Goal: Subscribe to service/newsletter

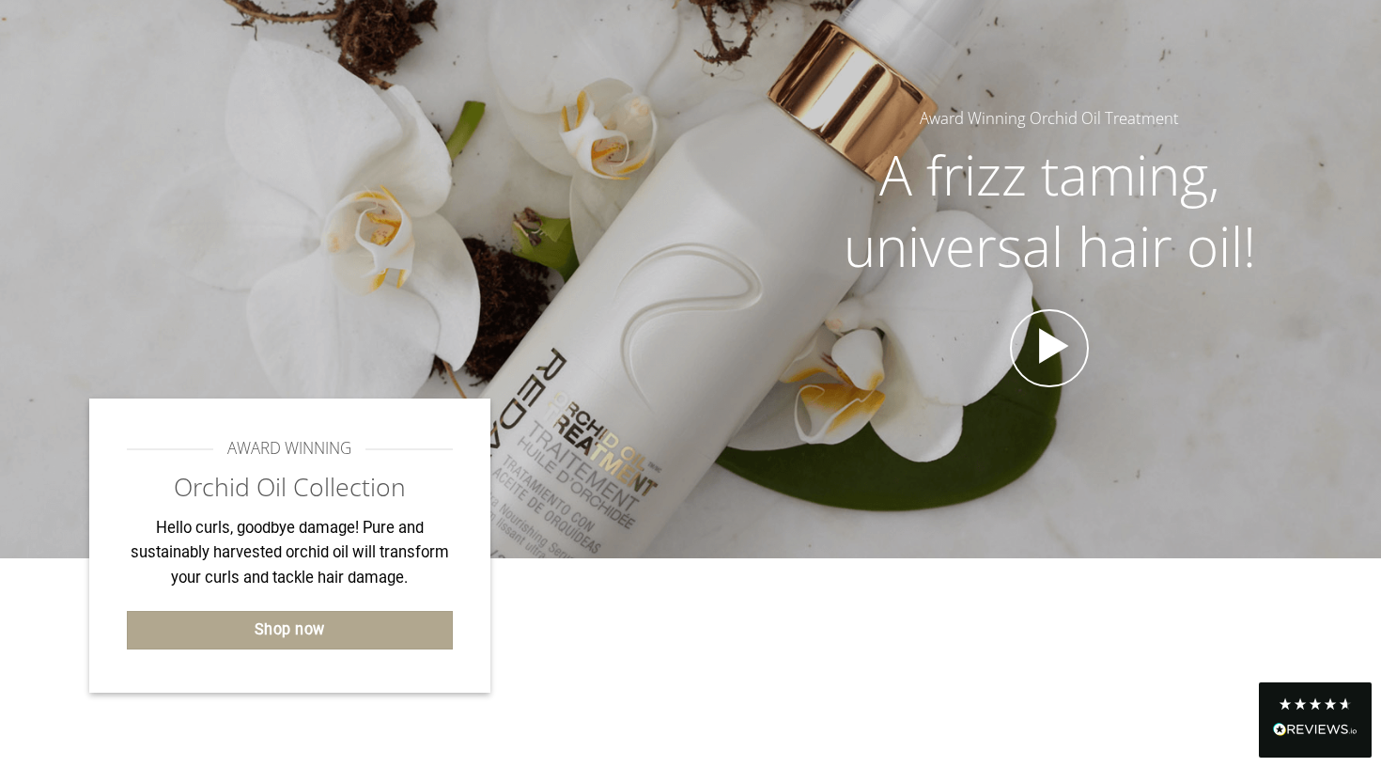
scroll to position [179, 0]
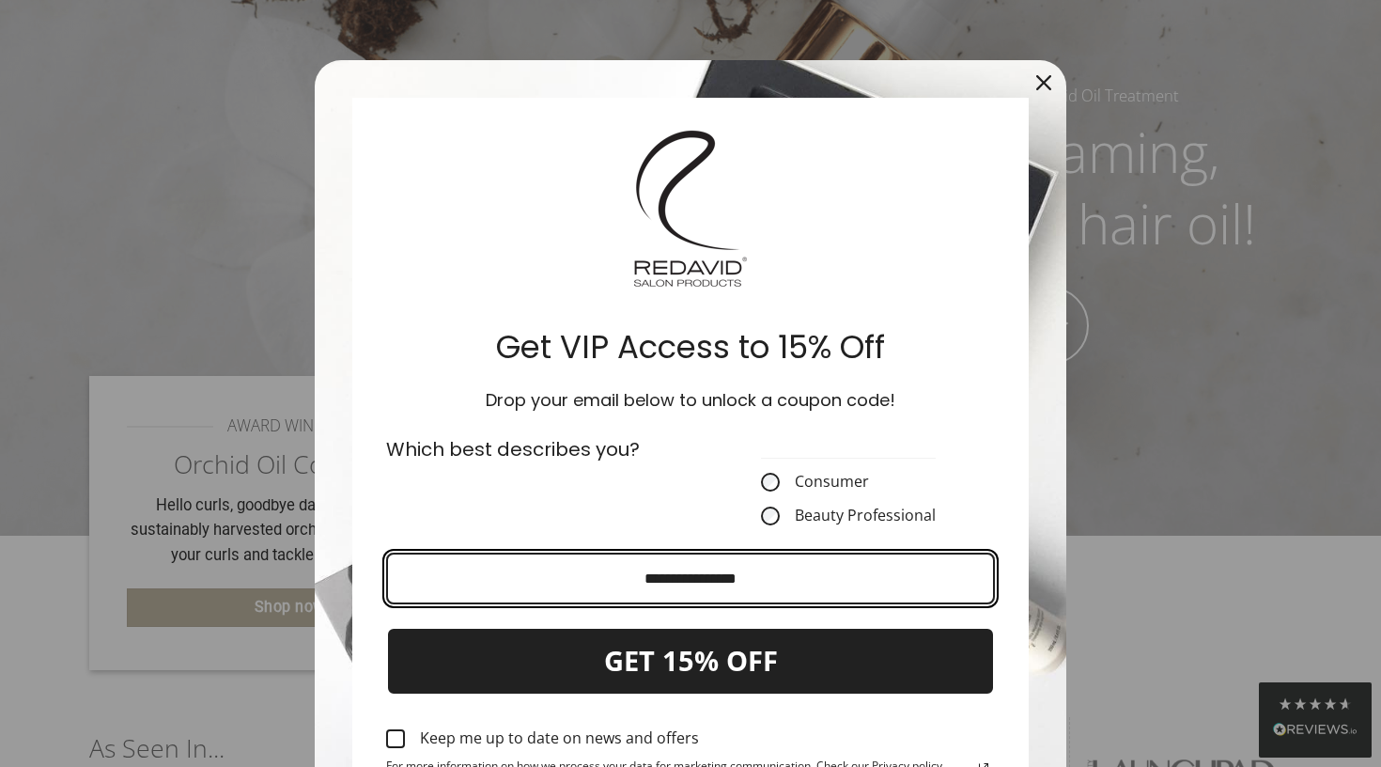
click at [520, 574] on input "Email field" at bounding box center [690, 579] width 609 height 52
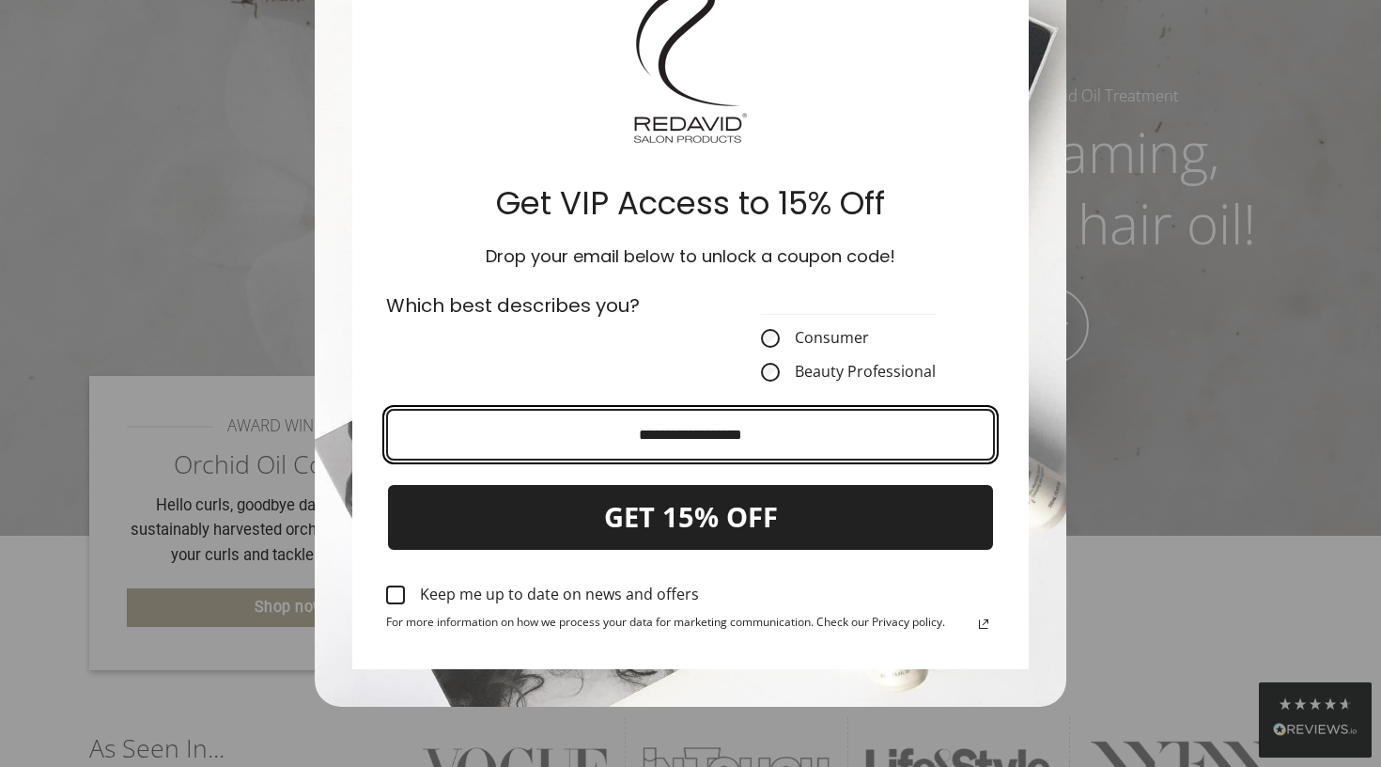
scroll to position [146, 0]
type input "**********"
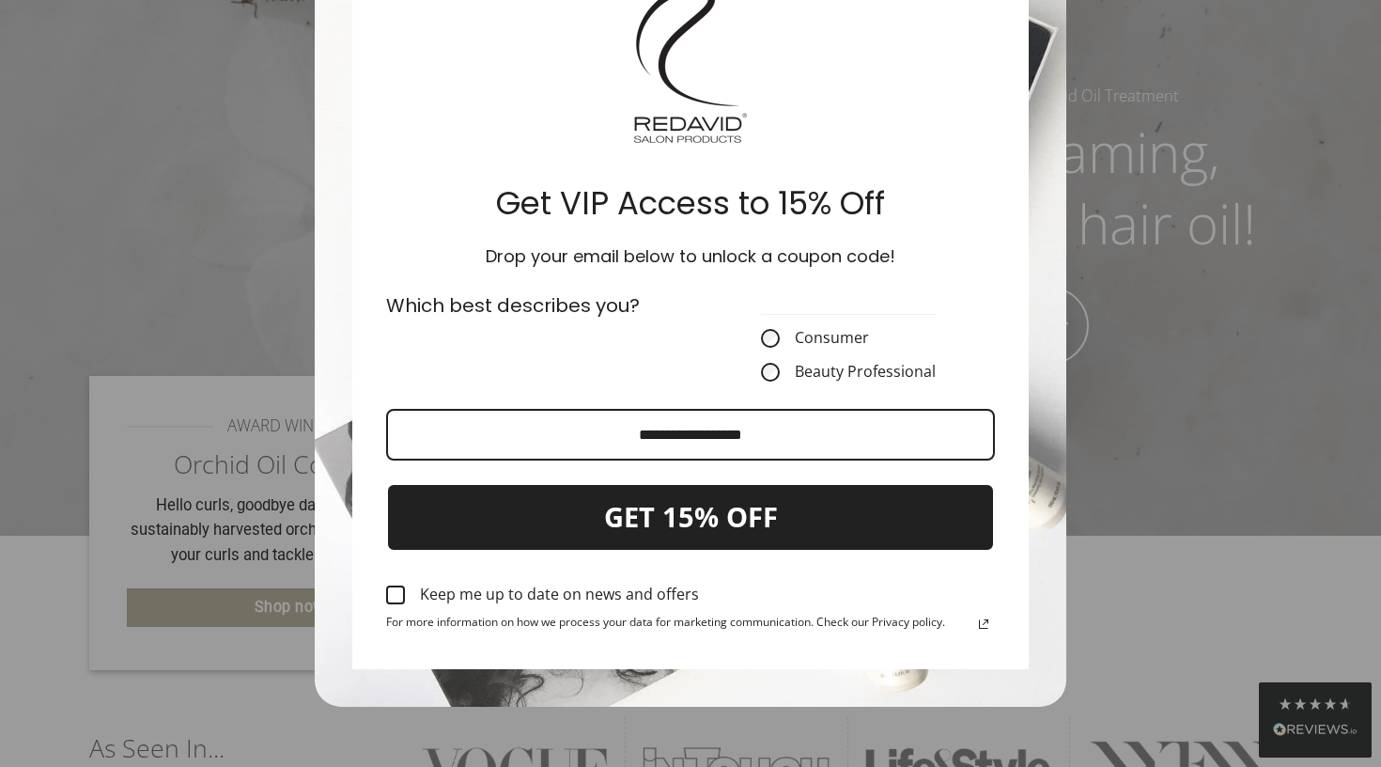
click at [663, 523] on button "GET 15% OFF" at bounding box center [690, 517] width 609 height 69
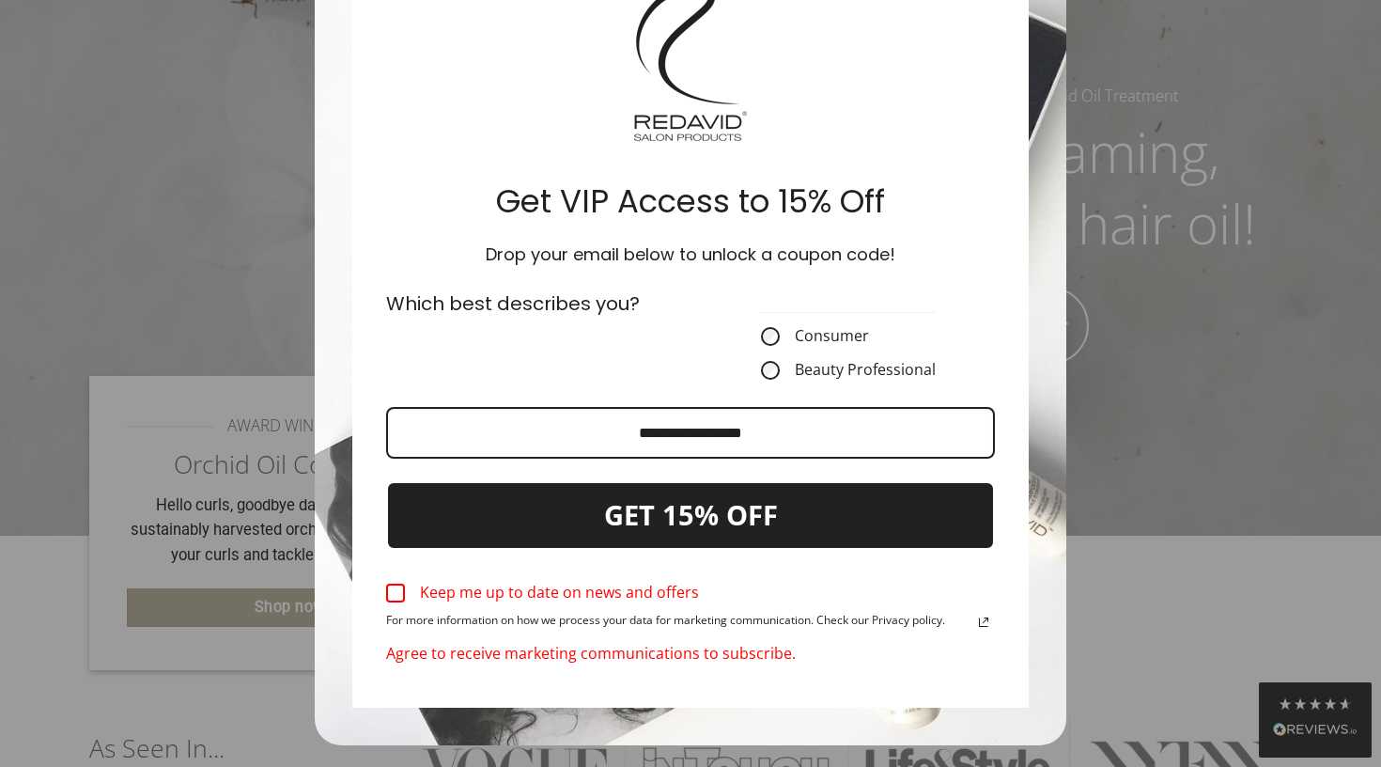
click at [663, 523] on button "GET 15% OFF" at bounding box center [690, 515] width 609 height 69
click at [388, 605] on label "Keep me up to date on news and offers" at bounding box center [690, 592] width 609 height 41
click at [755, 513] on button "GET 15% OFF" at bounding box center [690, 515] width 609 height 69
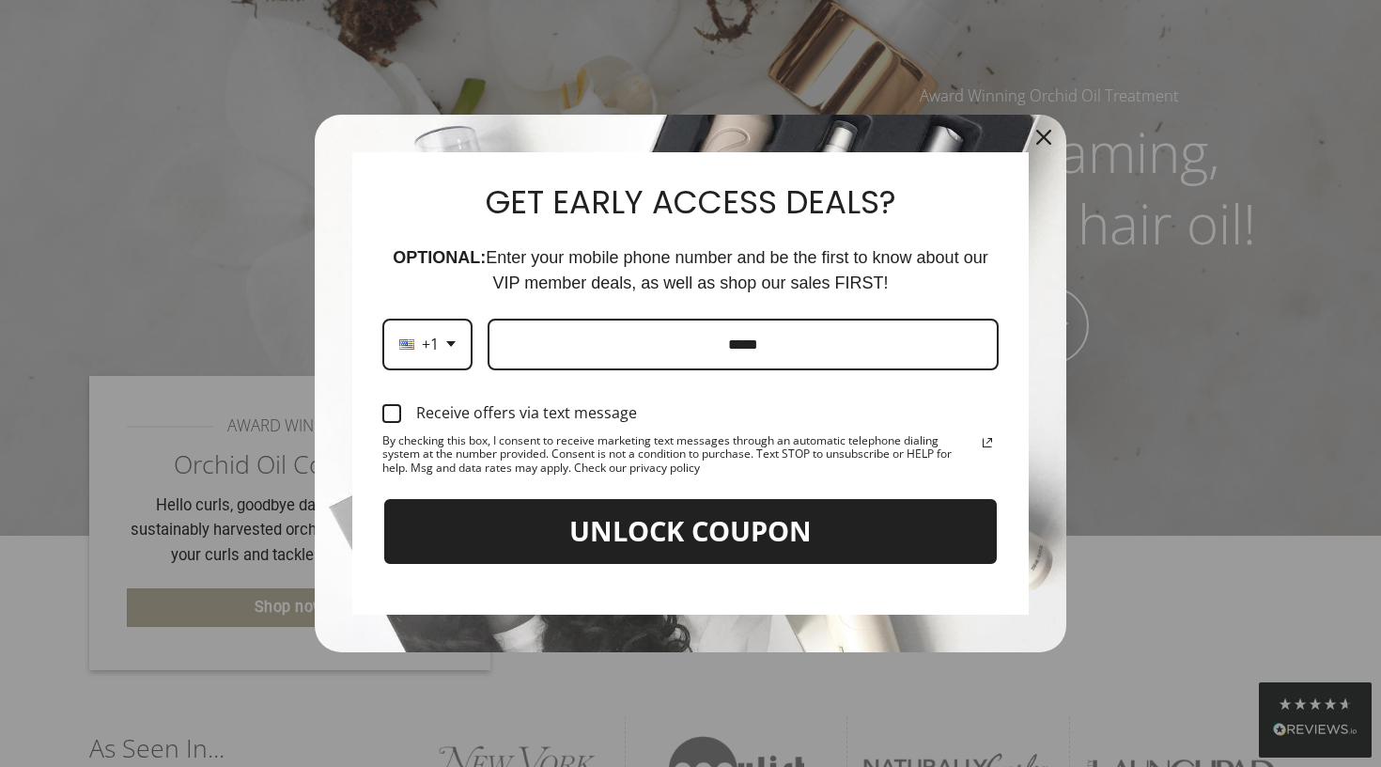
scroll to position [0, 0]
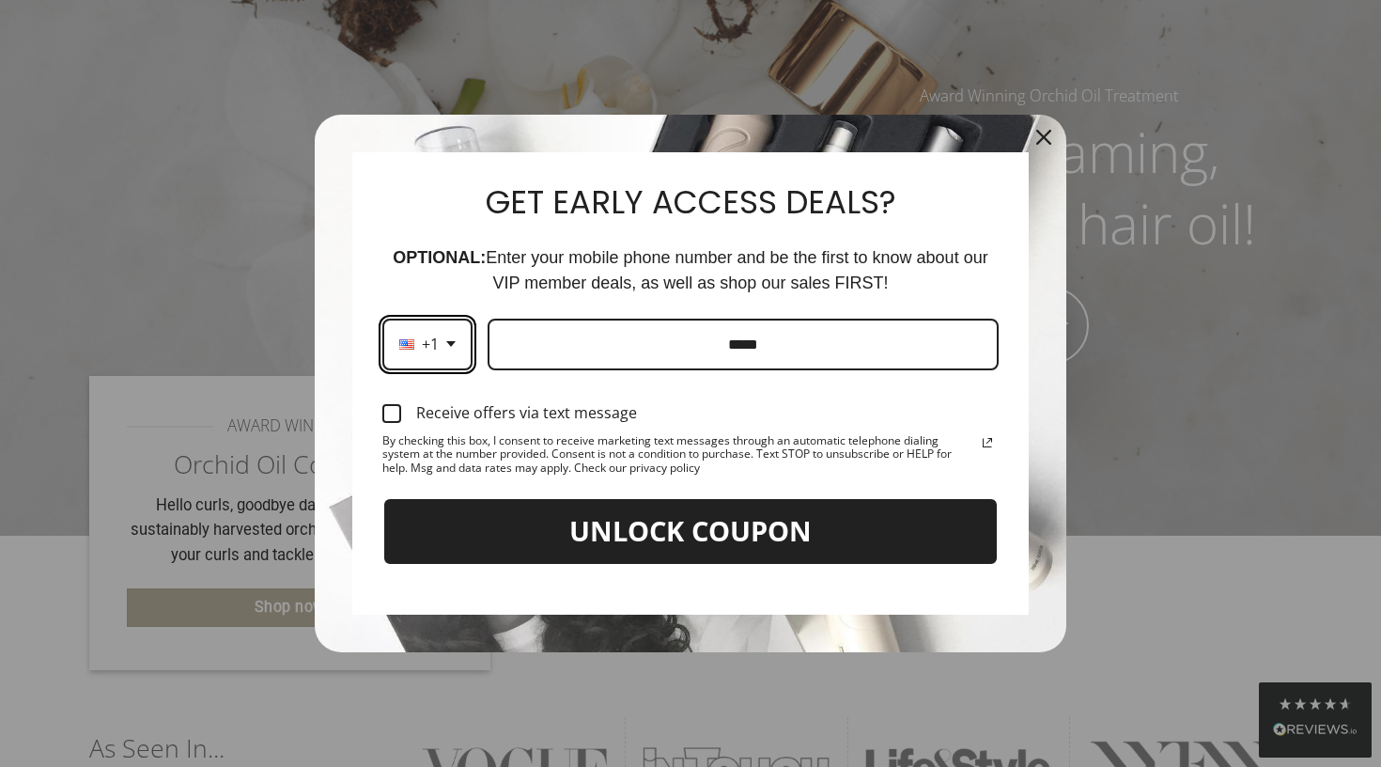
click at [448, 339] on div "+1" at bounding box center [427, 345] width 90 height 52
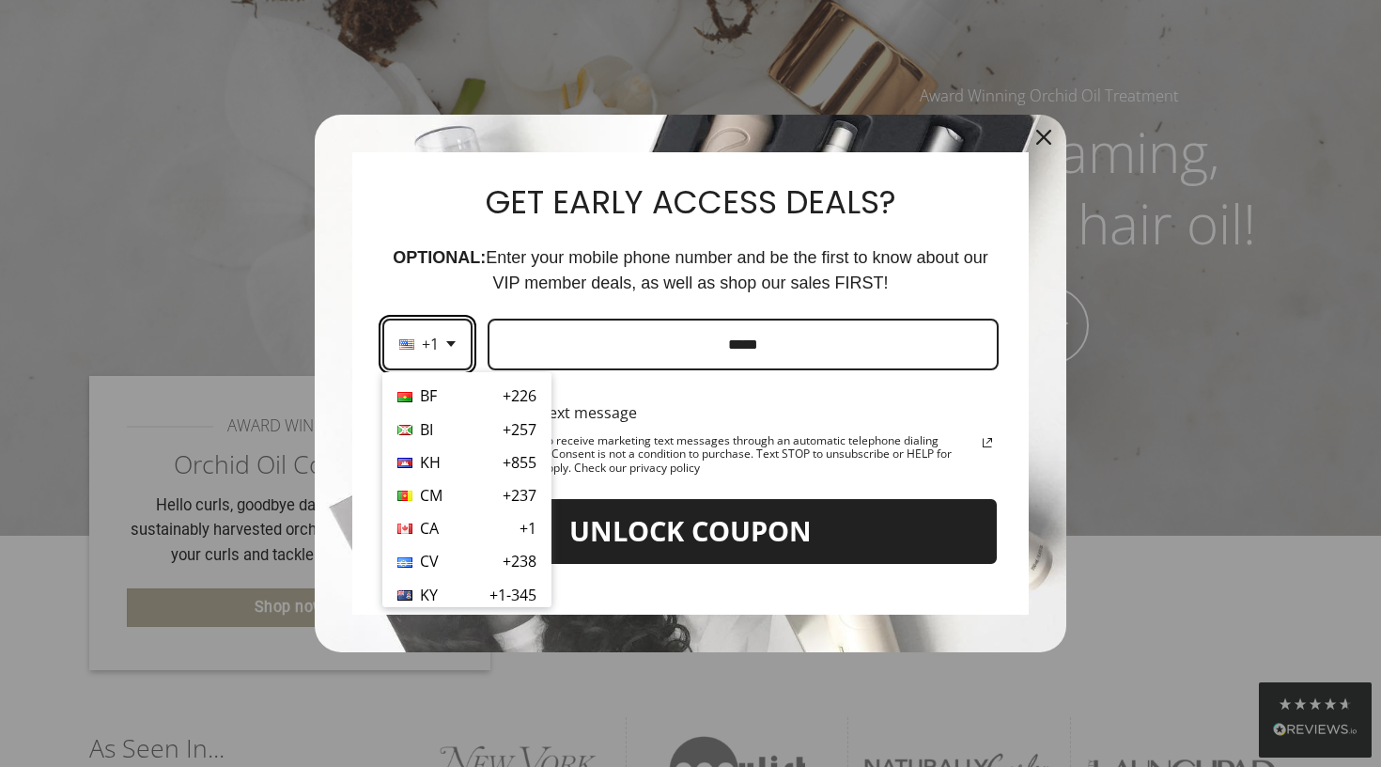
scroll to position [1116, 0]
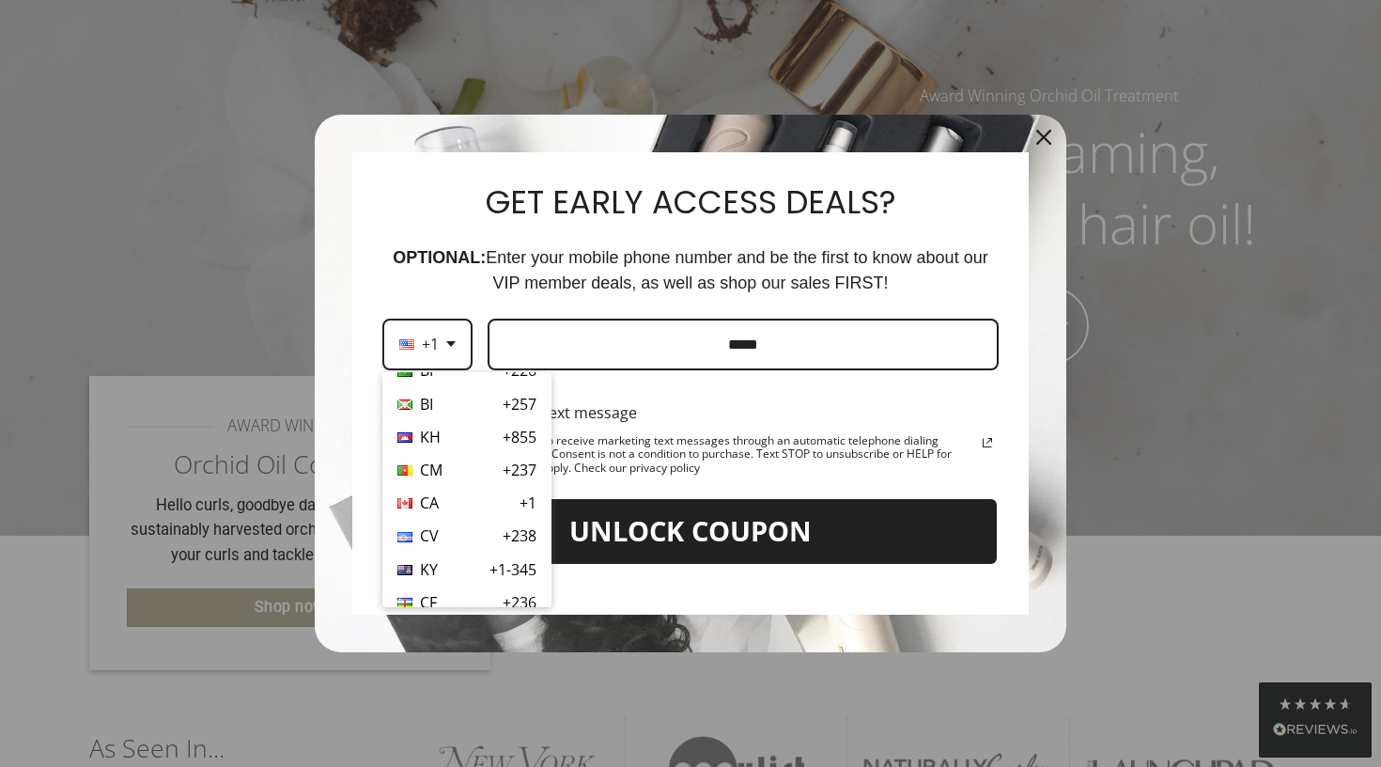
click at [418, 494] on div "CA" at bounding box center [418, 503] width 41 height 18
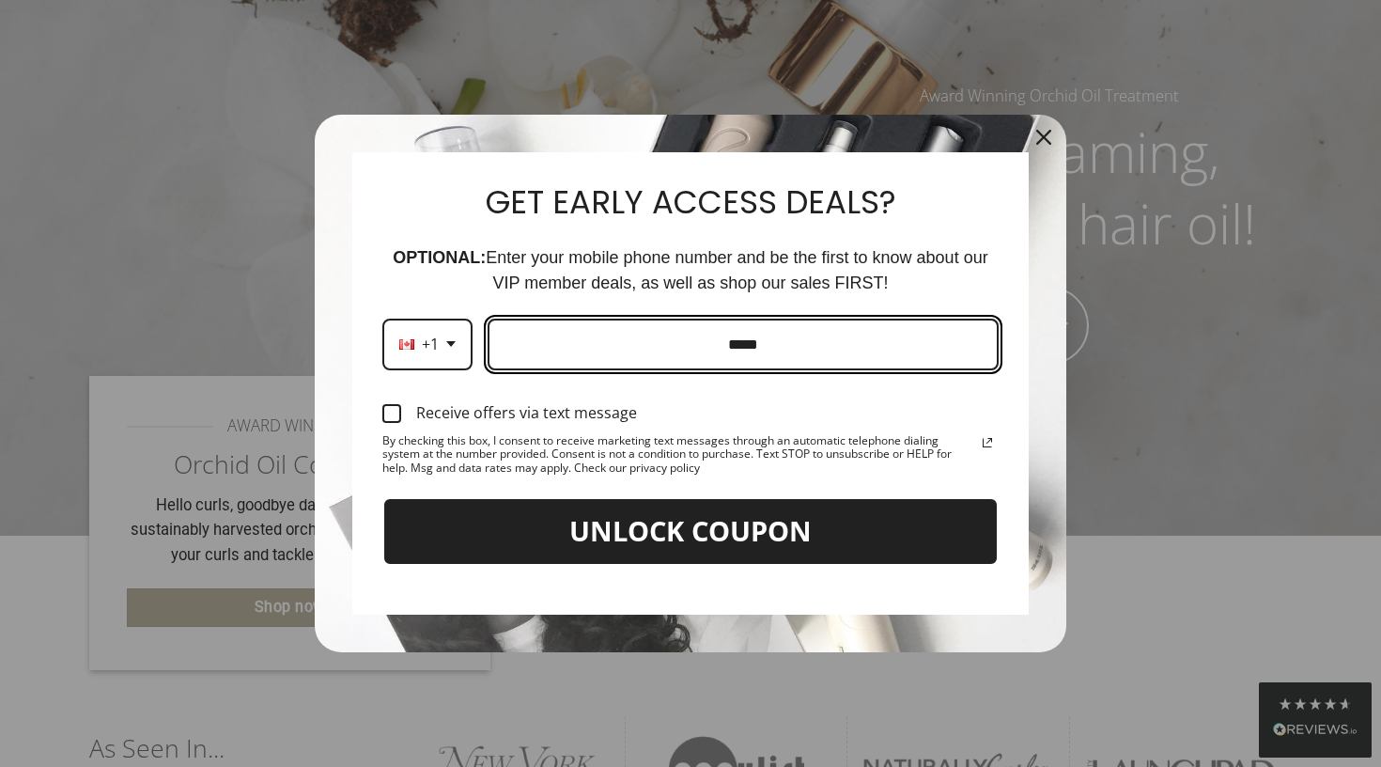
click at [596, 350] on input "Phone number field" at bounding box center [743, 345] width 511 height 52
type input "**********"
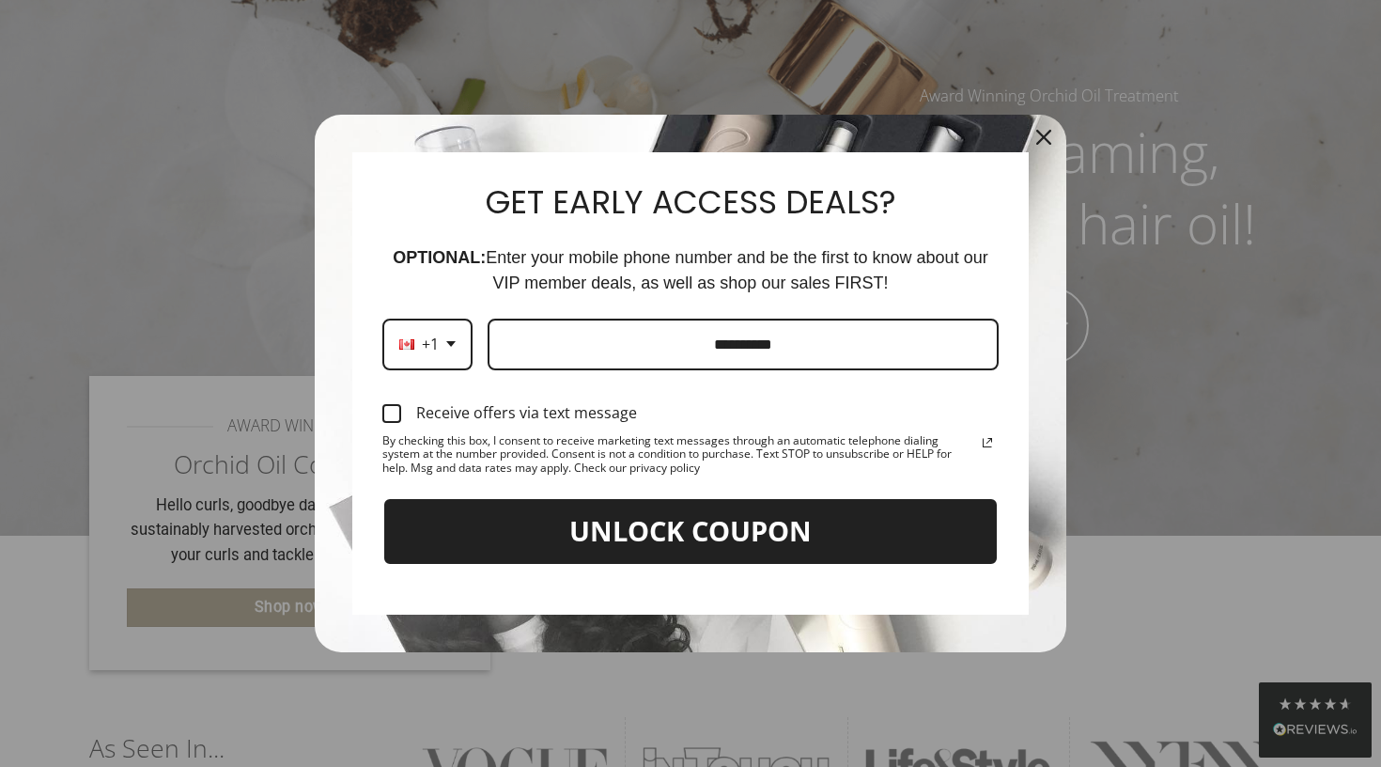
click at [394, 411] on div "Marketing offer form" at bounding box center [391, 413] width 19 height 19
click at [675, 541] on button "UNLOCK COUPON" at bounding box center [690, 531] width 616 height 69
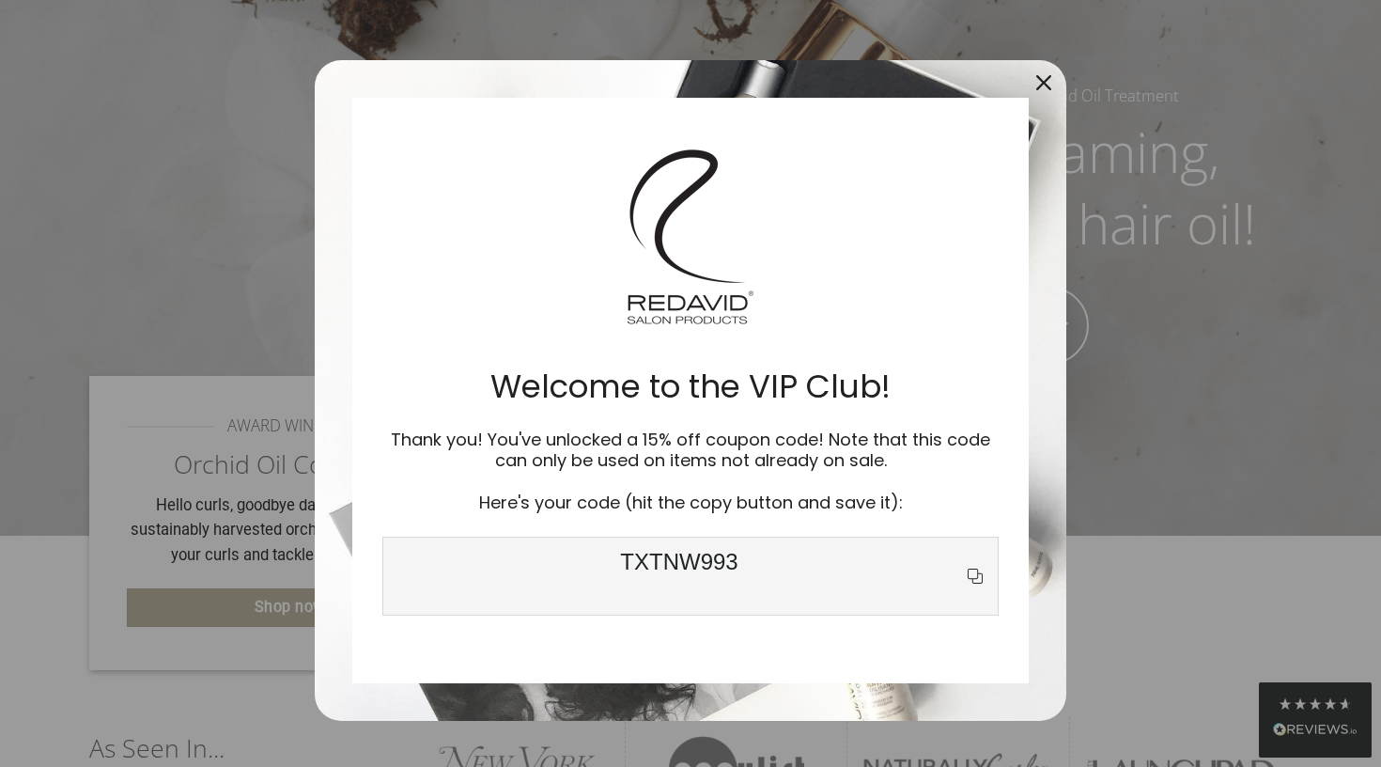
click at [974, 578] on icon "copy icon" at bounding box center [975, 576] width 23 height 23
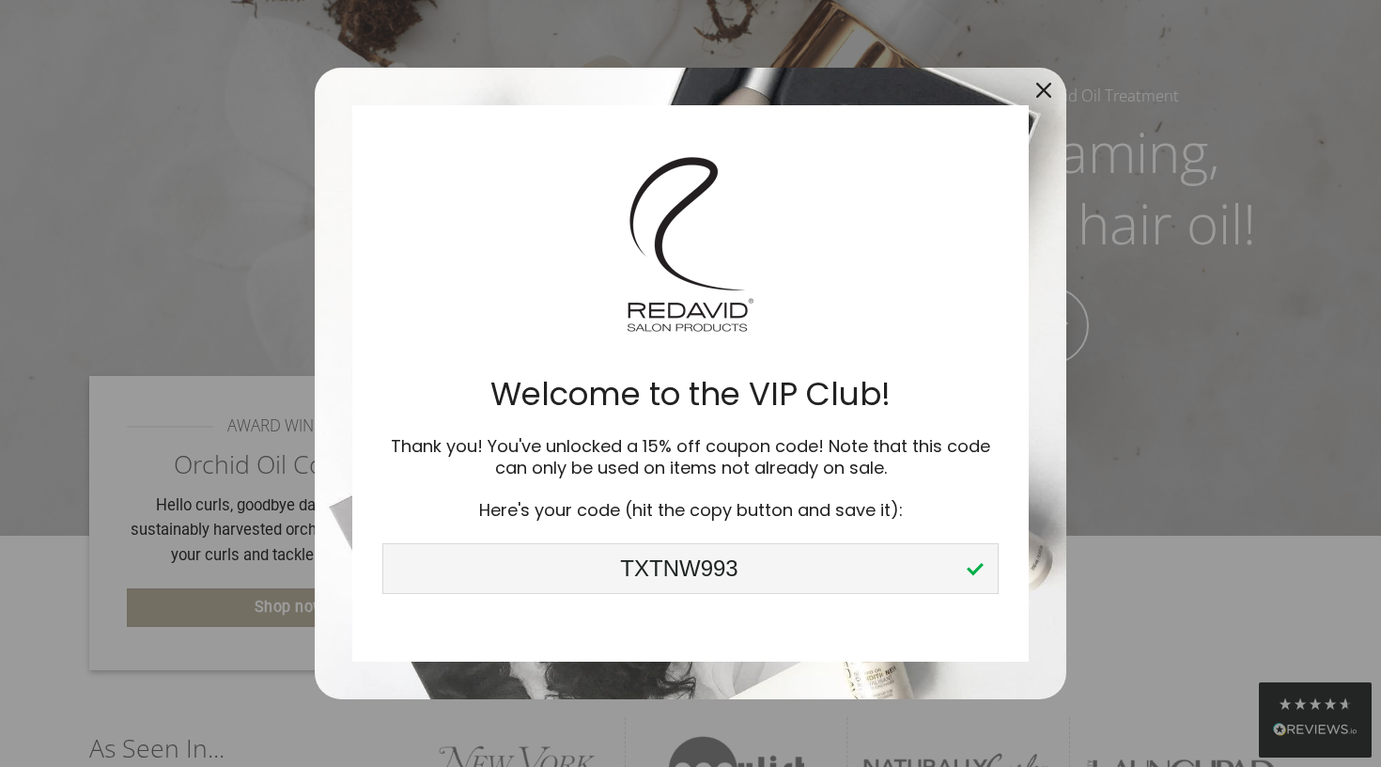
click at [1050, 86] on icon "close icon" at bounding box center [1044, 90] width 15 height 15
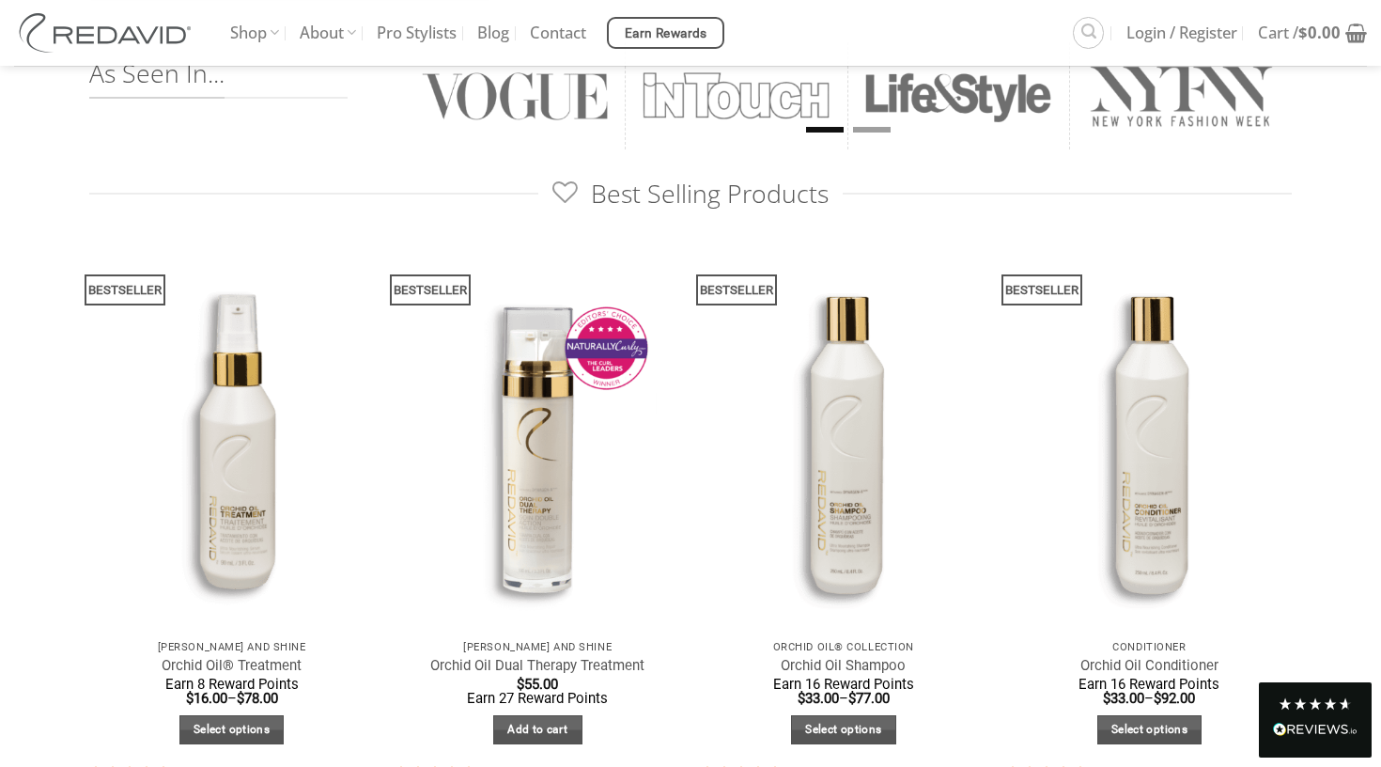
scroll to position [860, 0]
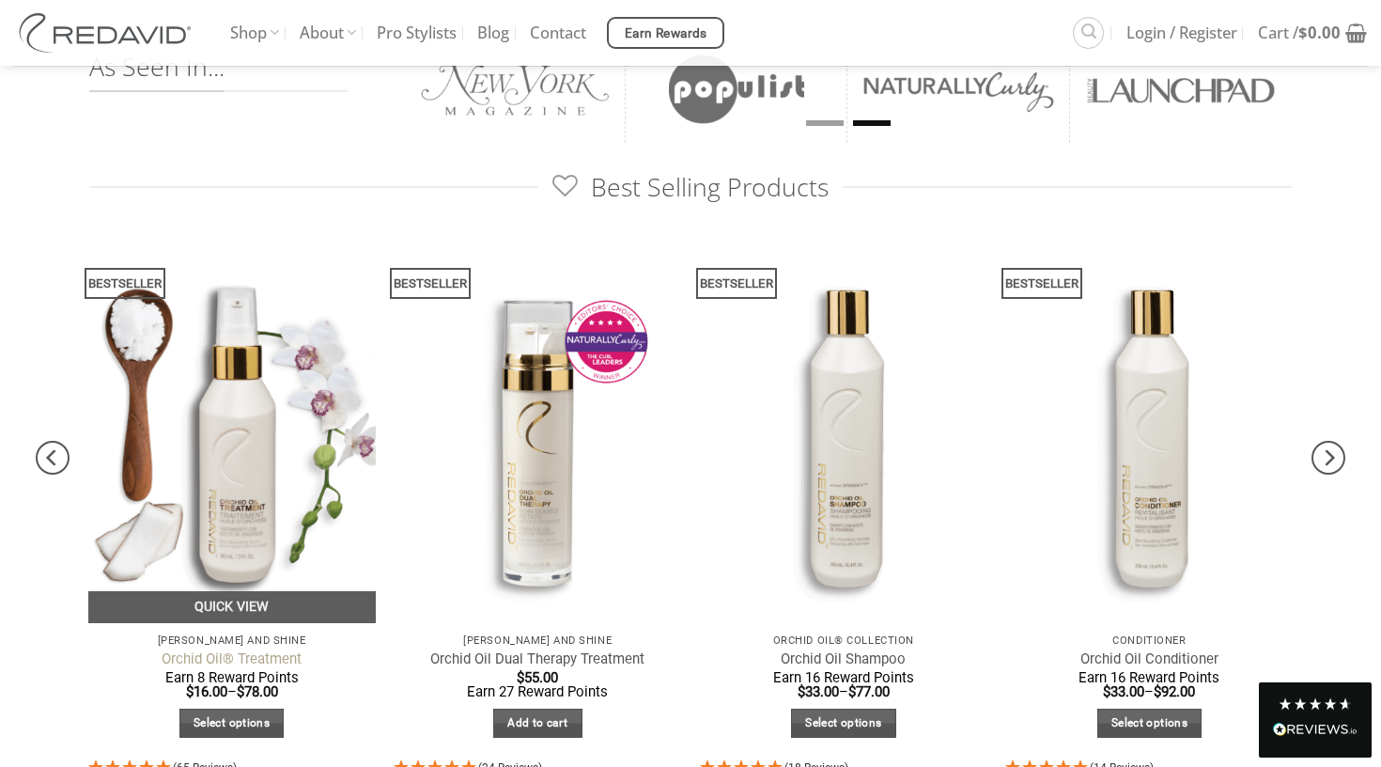
click at [242, 650] on link "Orchid Oil® Treatment" at bounding box center [232, 659] width 140 height 18
